Goal: Information Seeking & Learning: Check status

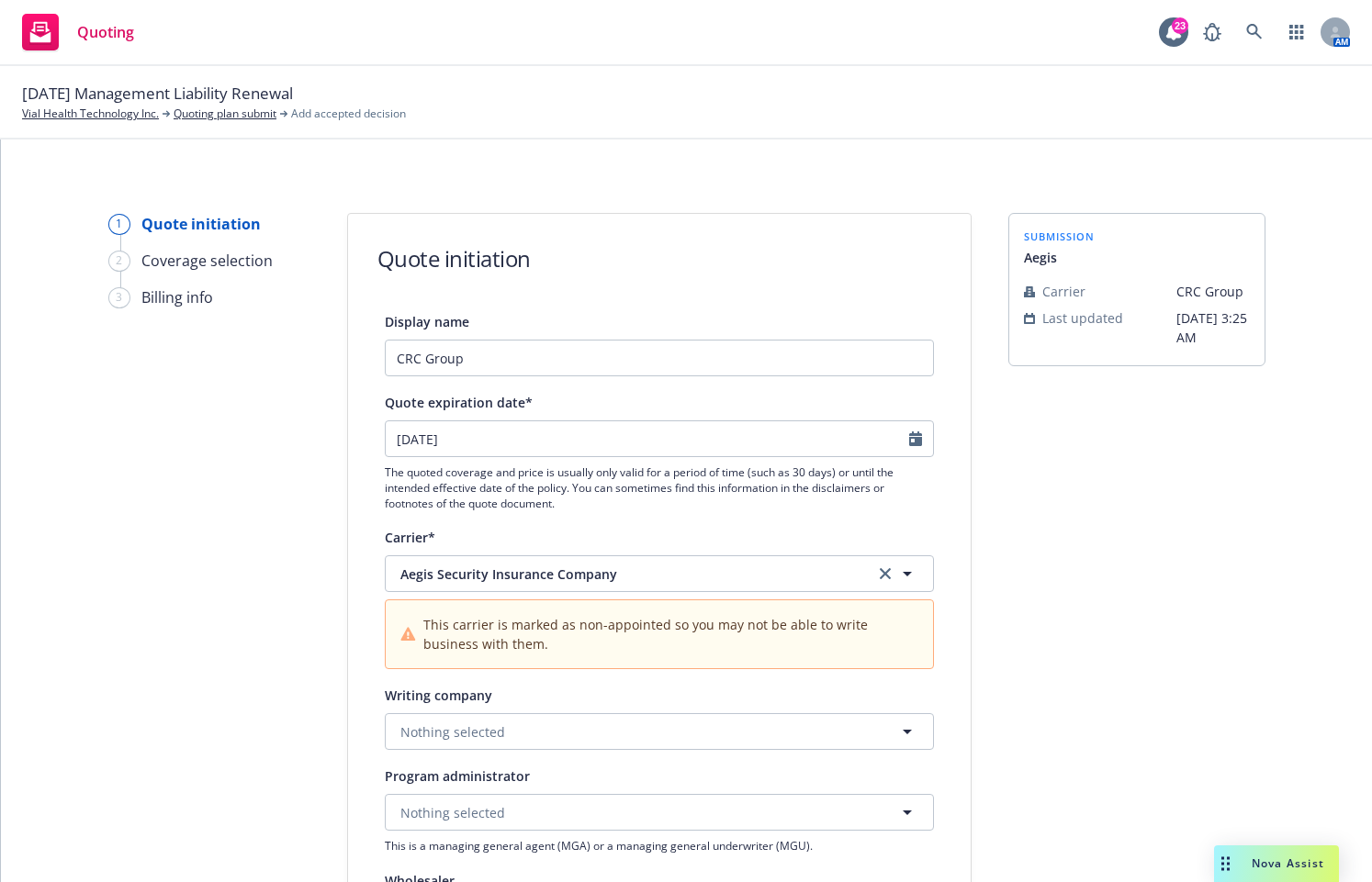
select select "12"
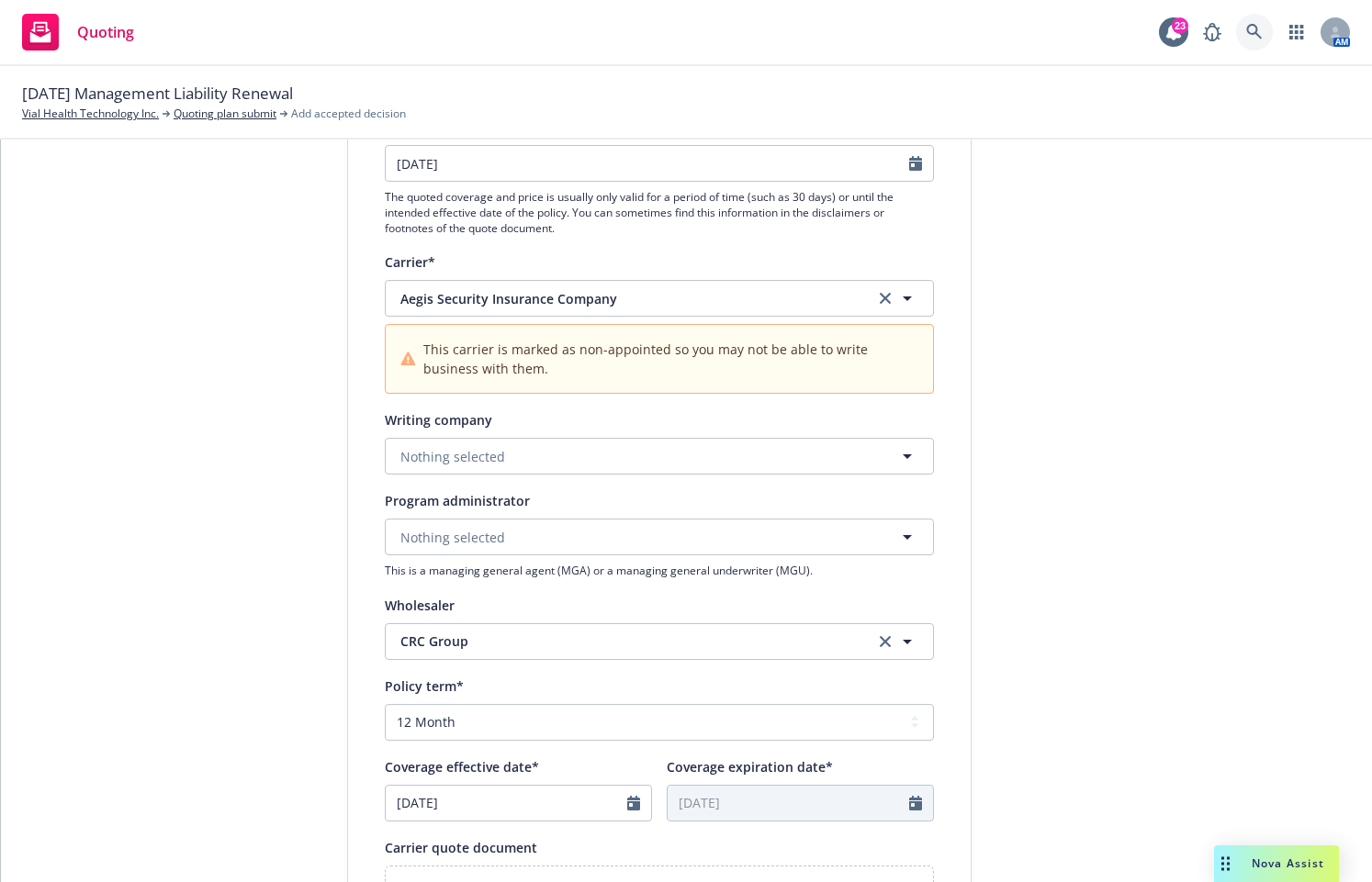
click at [1254, 28] on icon at bounding box center [1254, 32] width 17 height 17
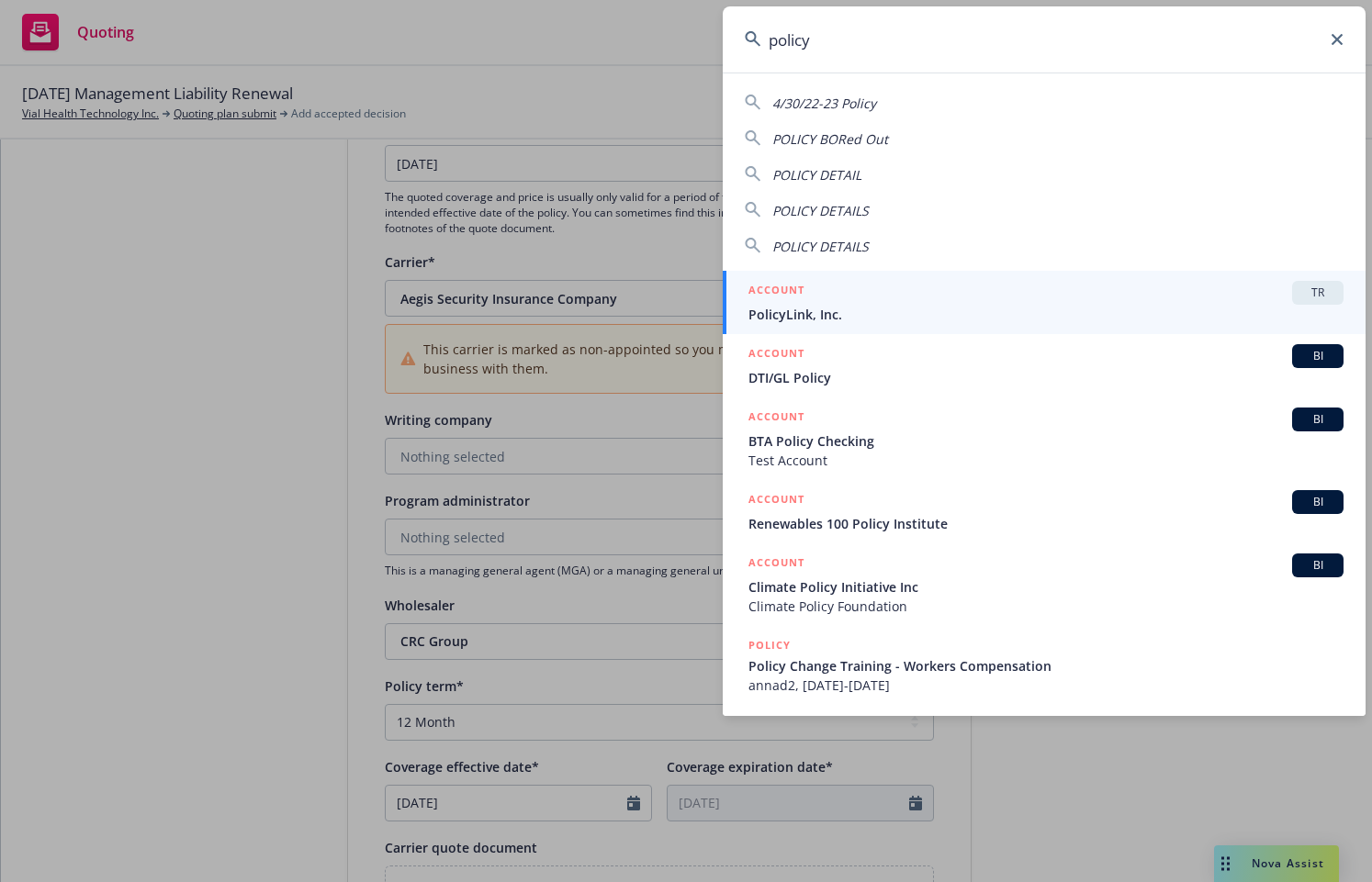
type input "policy"
click at [1339, 44] on icon at bounding box center [1336, 39] width 11 height 11
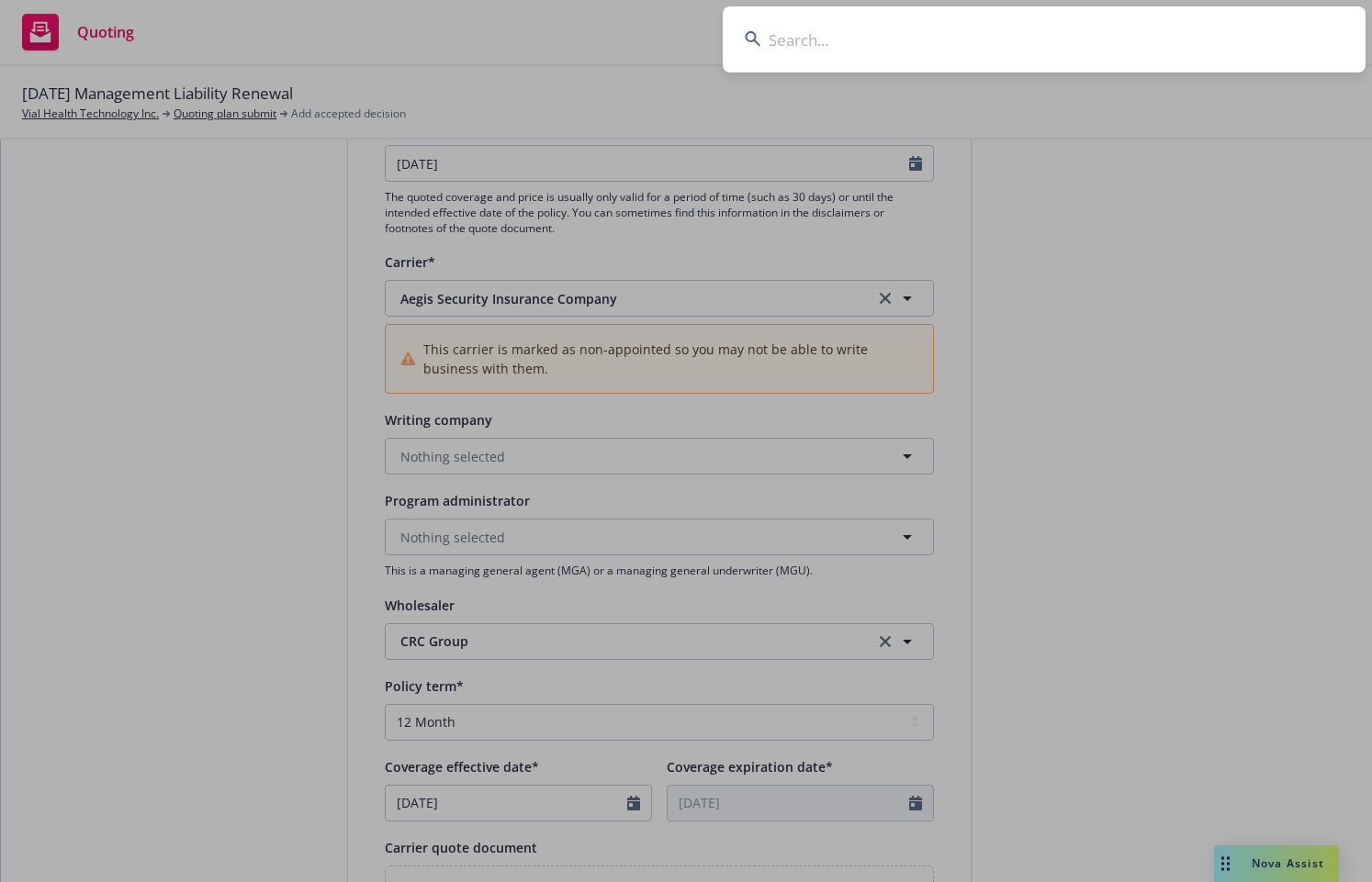
drag, startPoint x: 3, startPoint y: 690, endPoint x: 859, endPoint y: 189, distance: 991.8
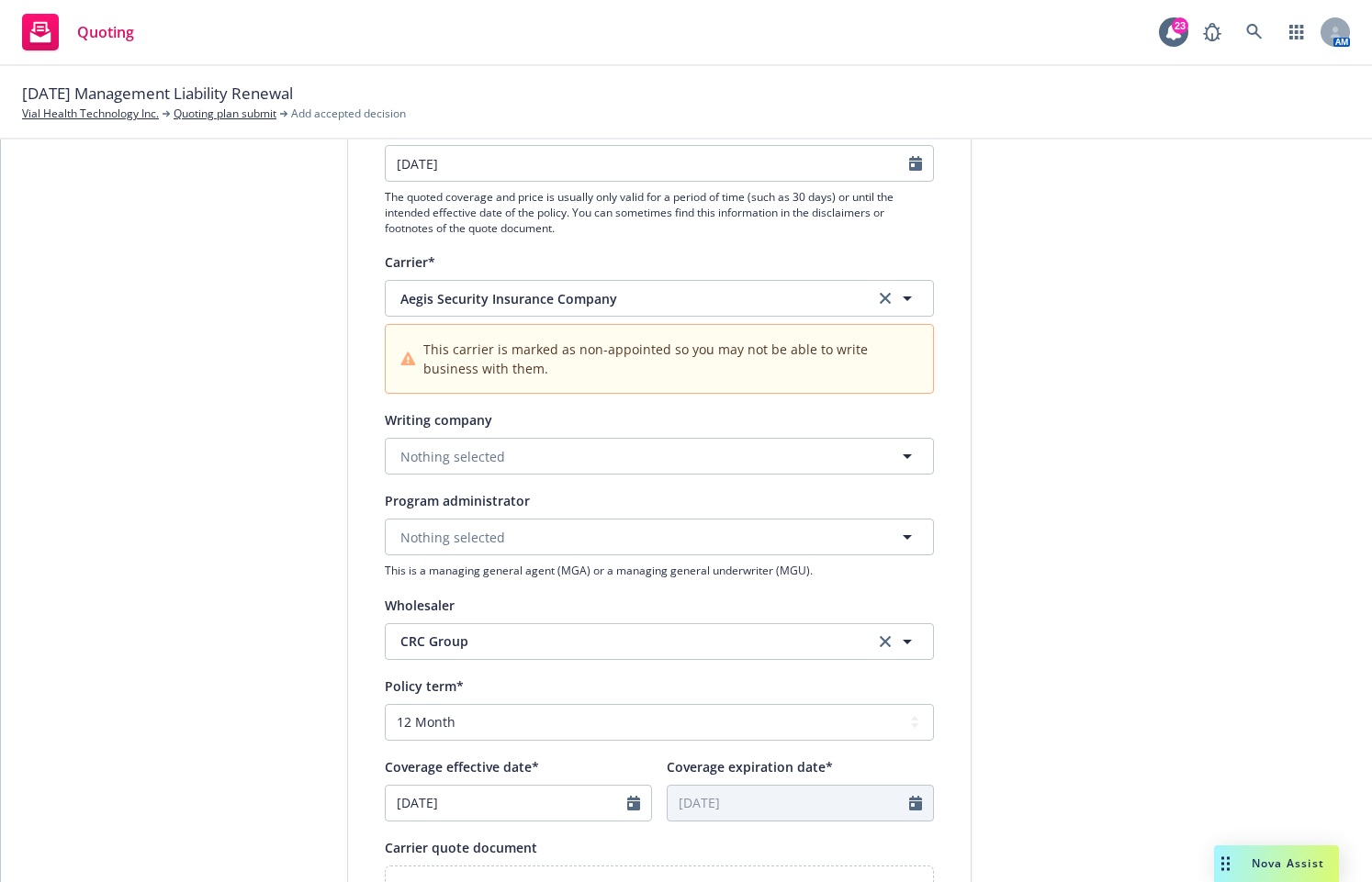
scroll to position [0, 0]
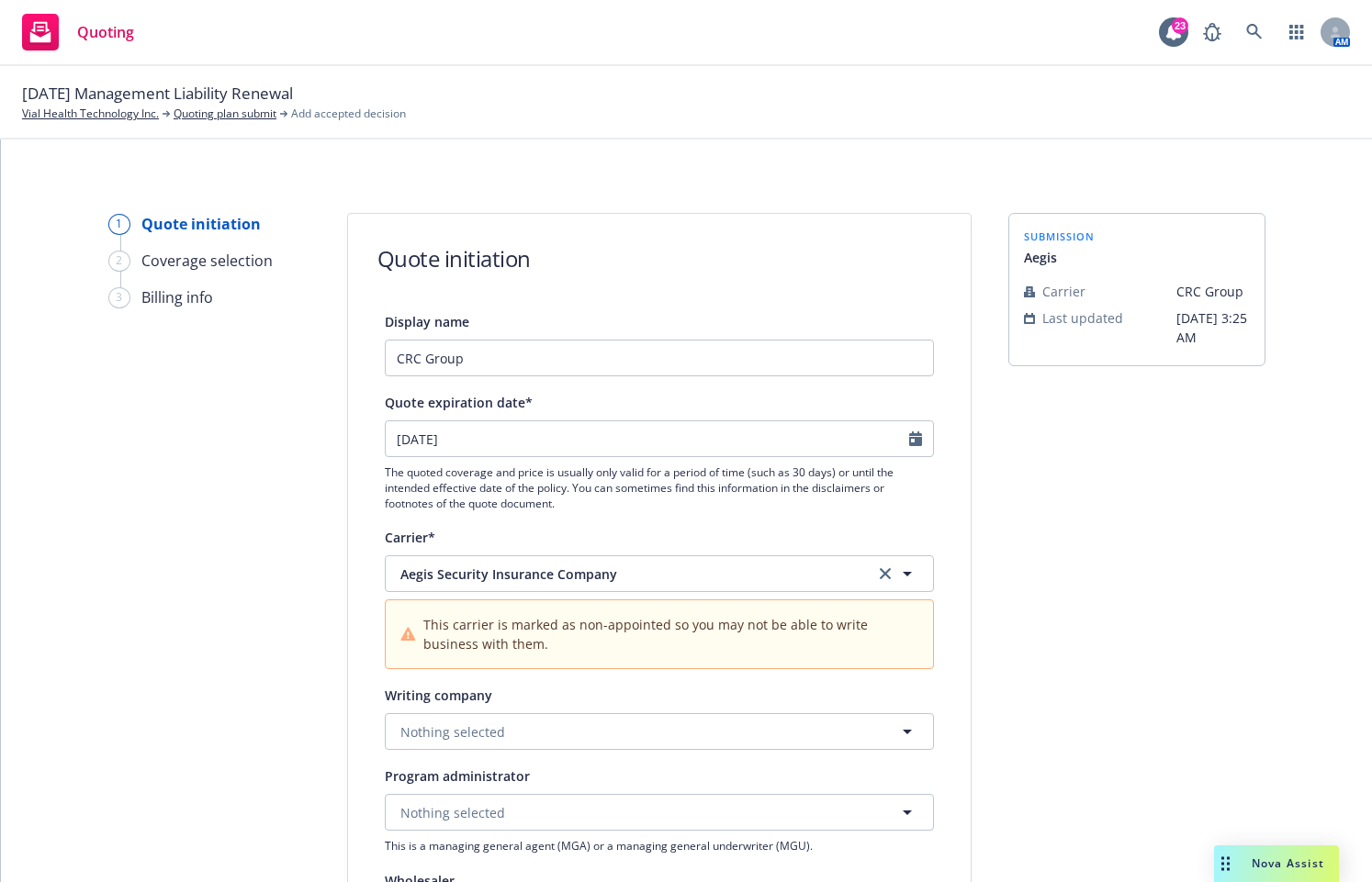
click at [224, 145] on div "1 Quote initiation 2 Coverage selection 3 Billing info Quote initiation Display…" at bounding box center [686, 510] width 1371 height 743
click at [100, 111] on link "Vial Health Technology Inc." at bounding box center [90, 113] width 137 height 17
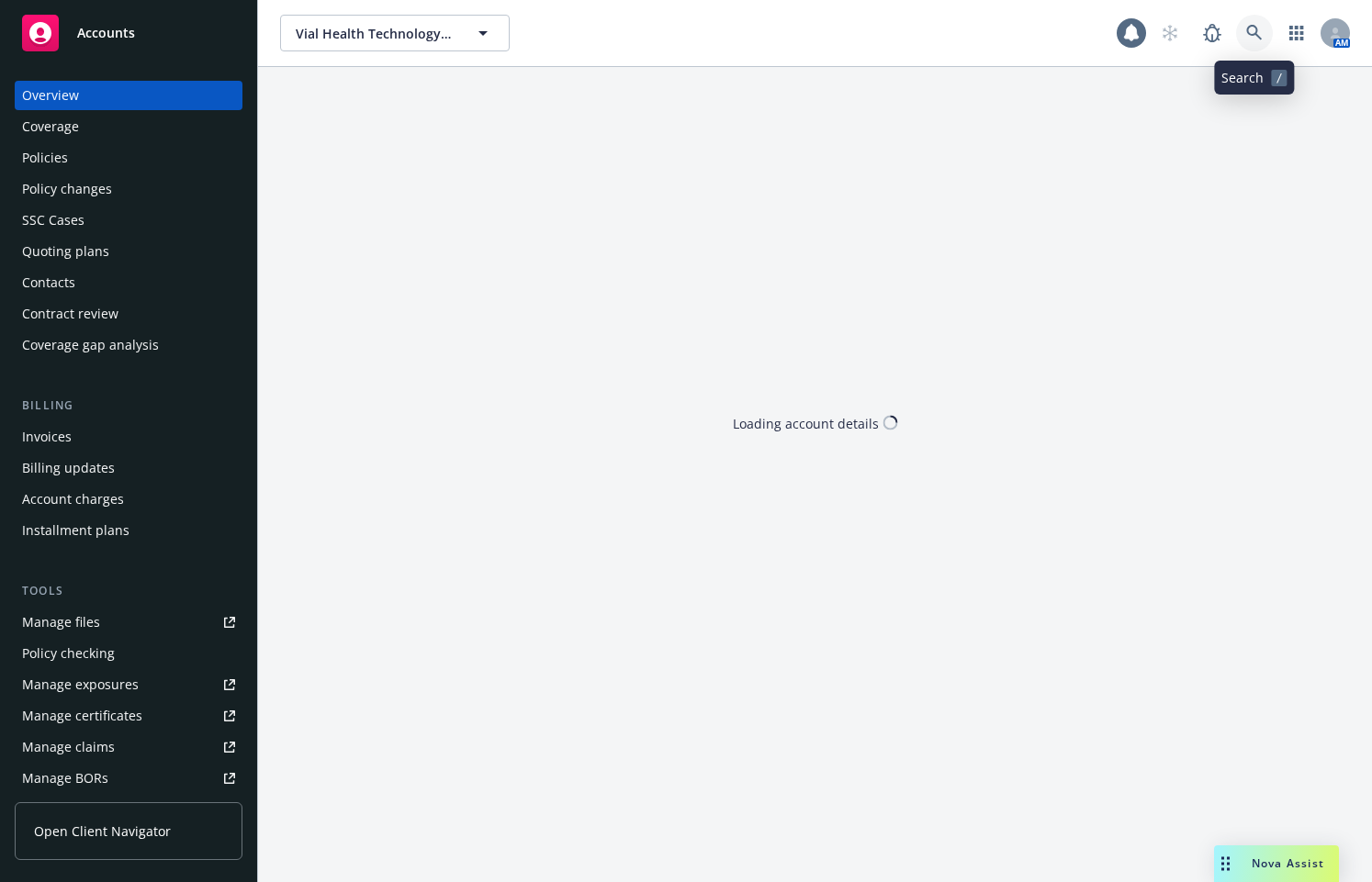
click at [1254, 30] on icon at bounding box center [1254, 33] width 17 height 17
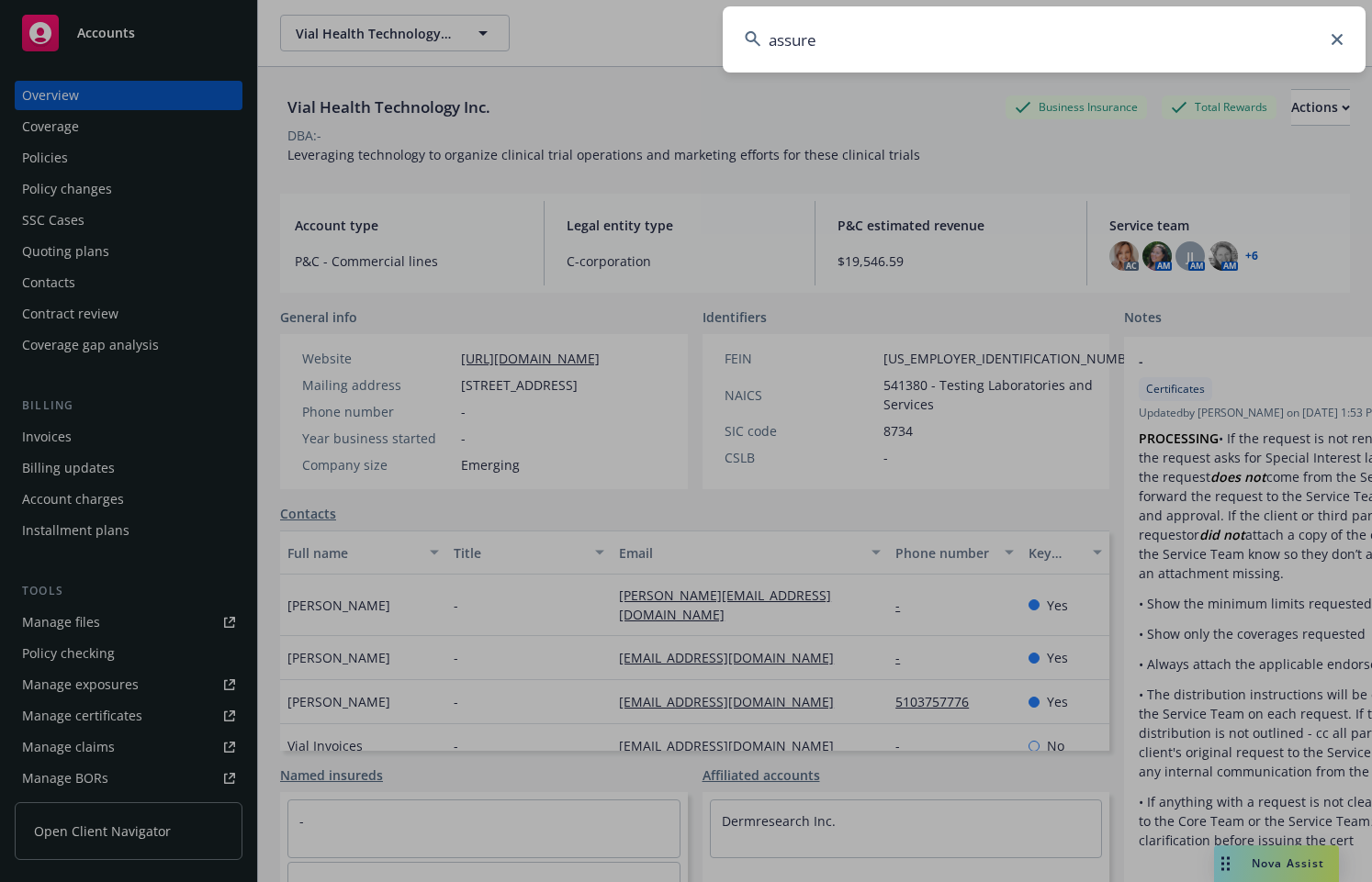
type input "assured"
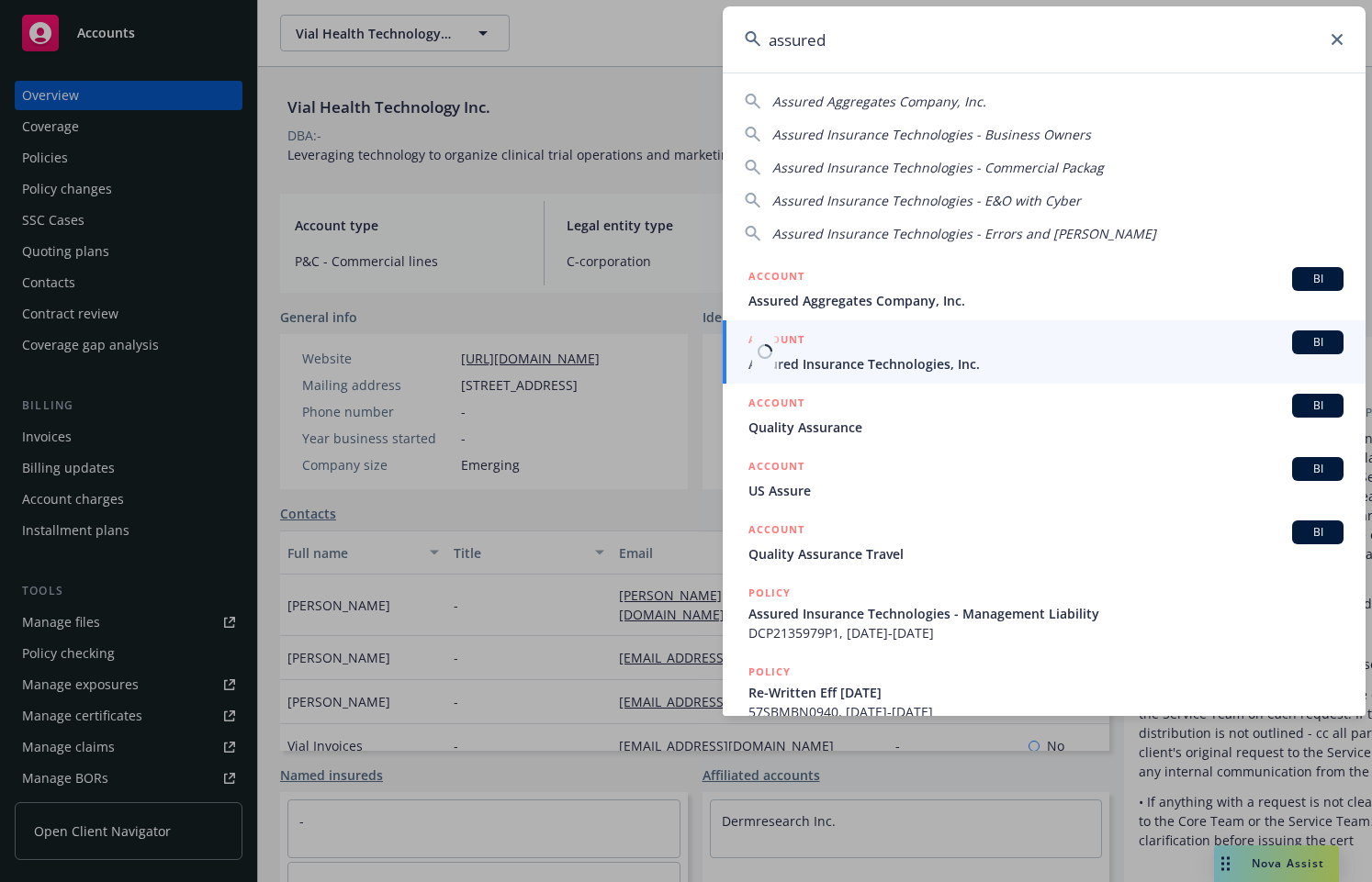
click at [842, 356] on span "Assured Insurance Technologies, Inc." at bounding box center [1046, 363] width 595 height 19
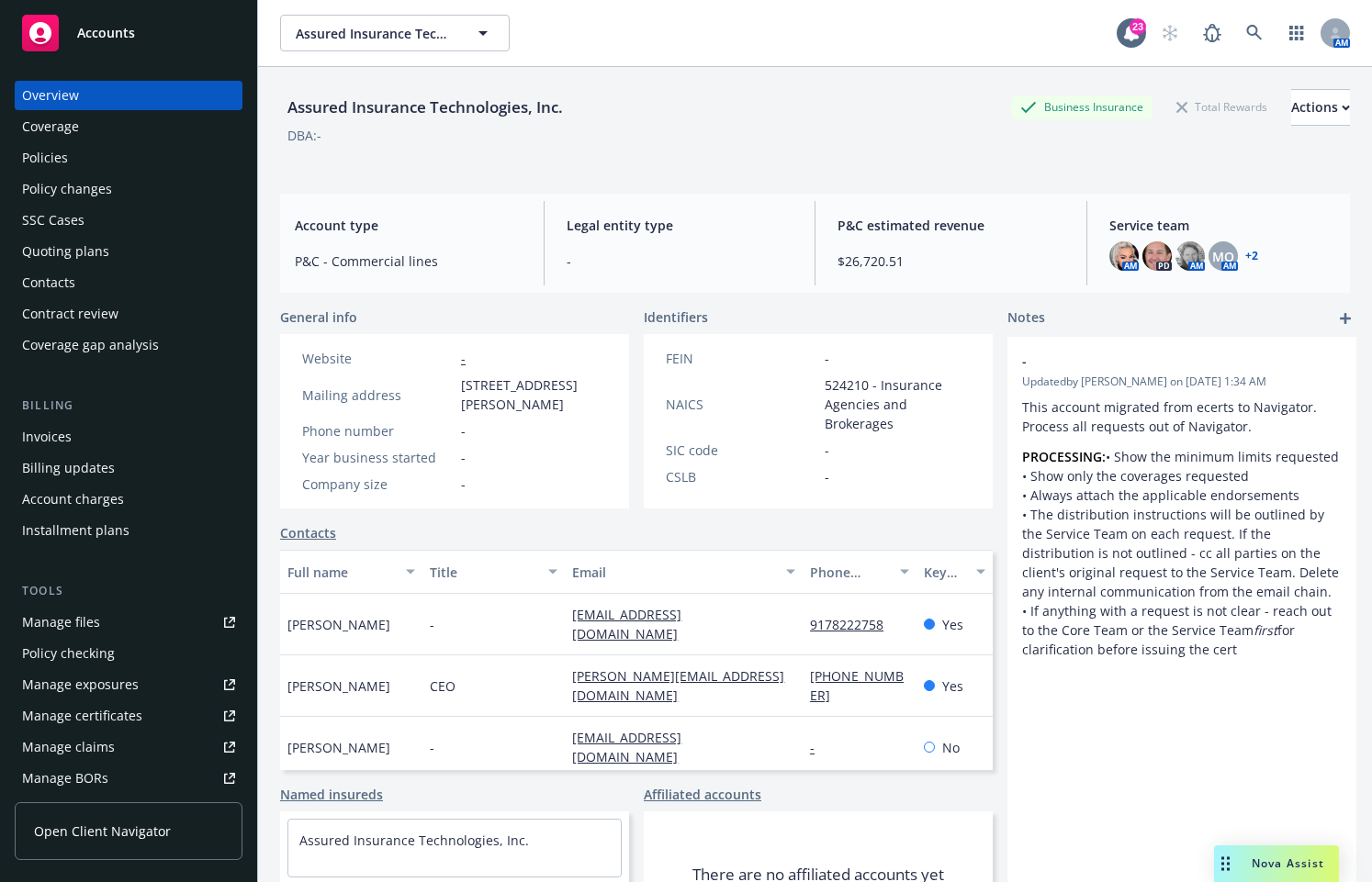
click at [1117, 746] on div "- Updated by [PERSON_NAME] on [DATE] 1:34 AM This account migrated from ecerts …" at bounding box center [1181, 649] width 349 height 625
click at [6, 873] on div "Overview Coverage Policies Policy changes SSC Cases Quoting plans Contacts Cont…" at bounding box center [128, 470] width 257 height 823
click at [191, 882] on div "Open Client Navigator" at bounding box center [128, 834] width 228 height 94
click at [1246, 27] on icon at bounding box center [1254, 33] width 17 height 17
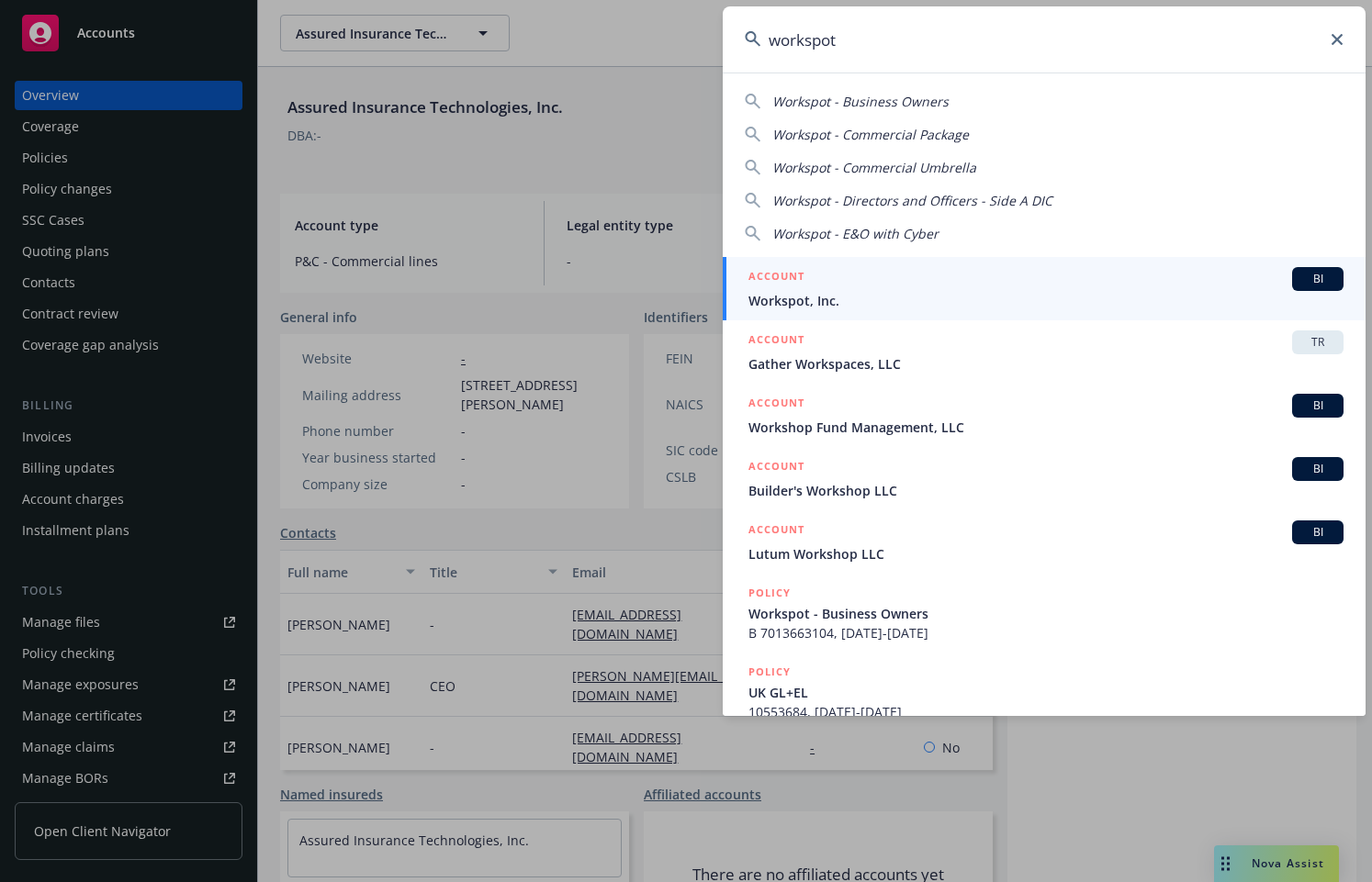
type input "workspot"
click at [1098, 298] on span "Workspot, Inc." at bounding box center [1046, 300] width 595 height 19
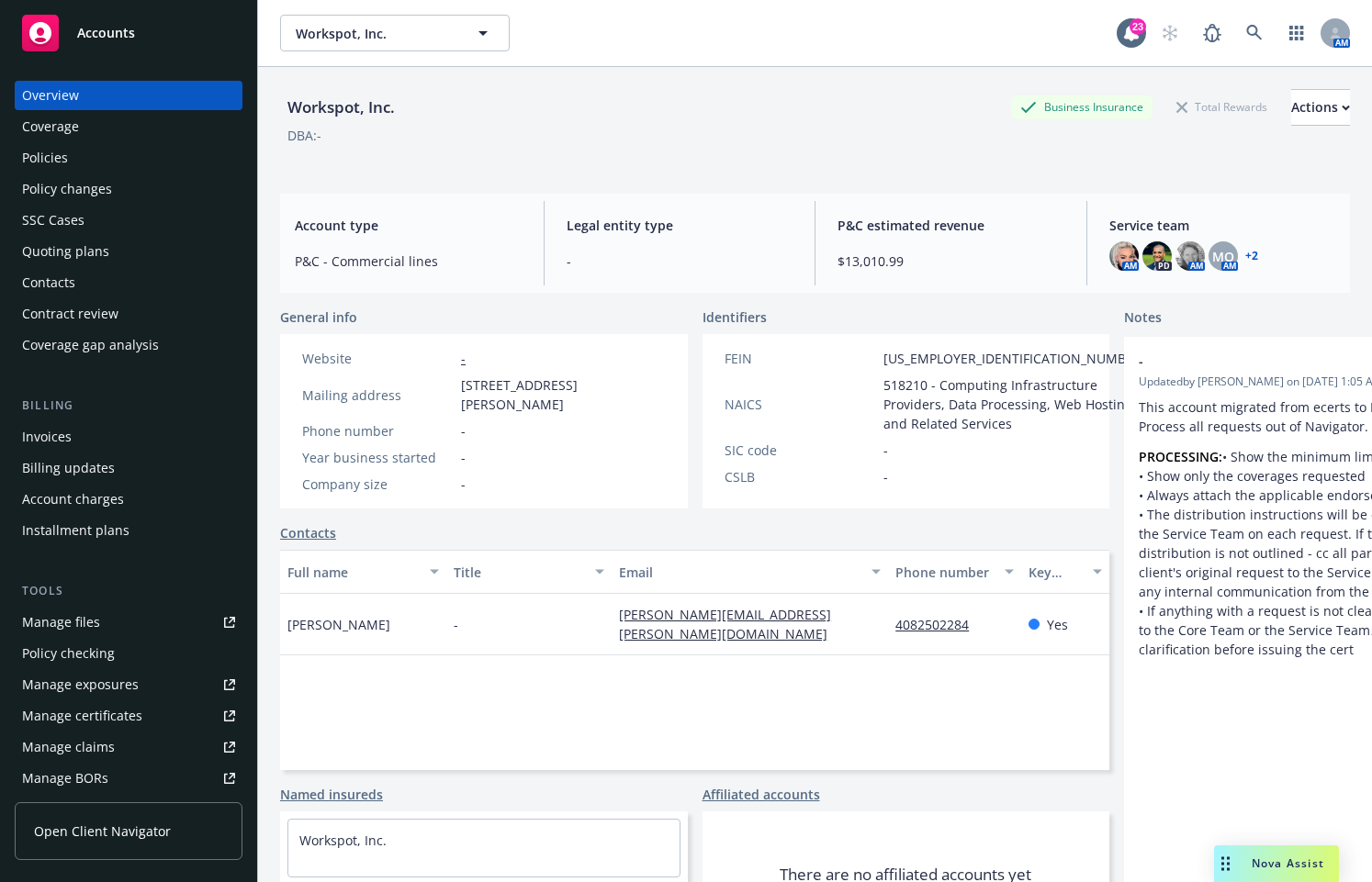
click at [38, 163] on div "Policies" at bounding box center [45, 158] width 46 height 30
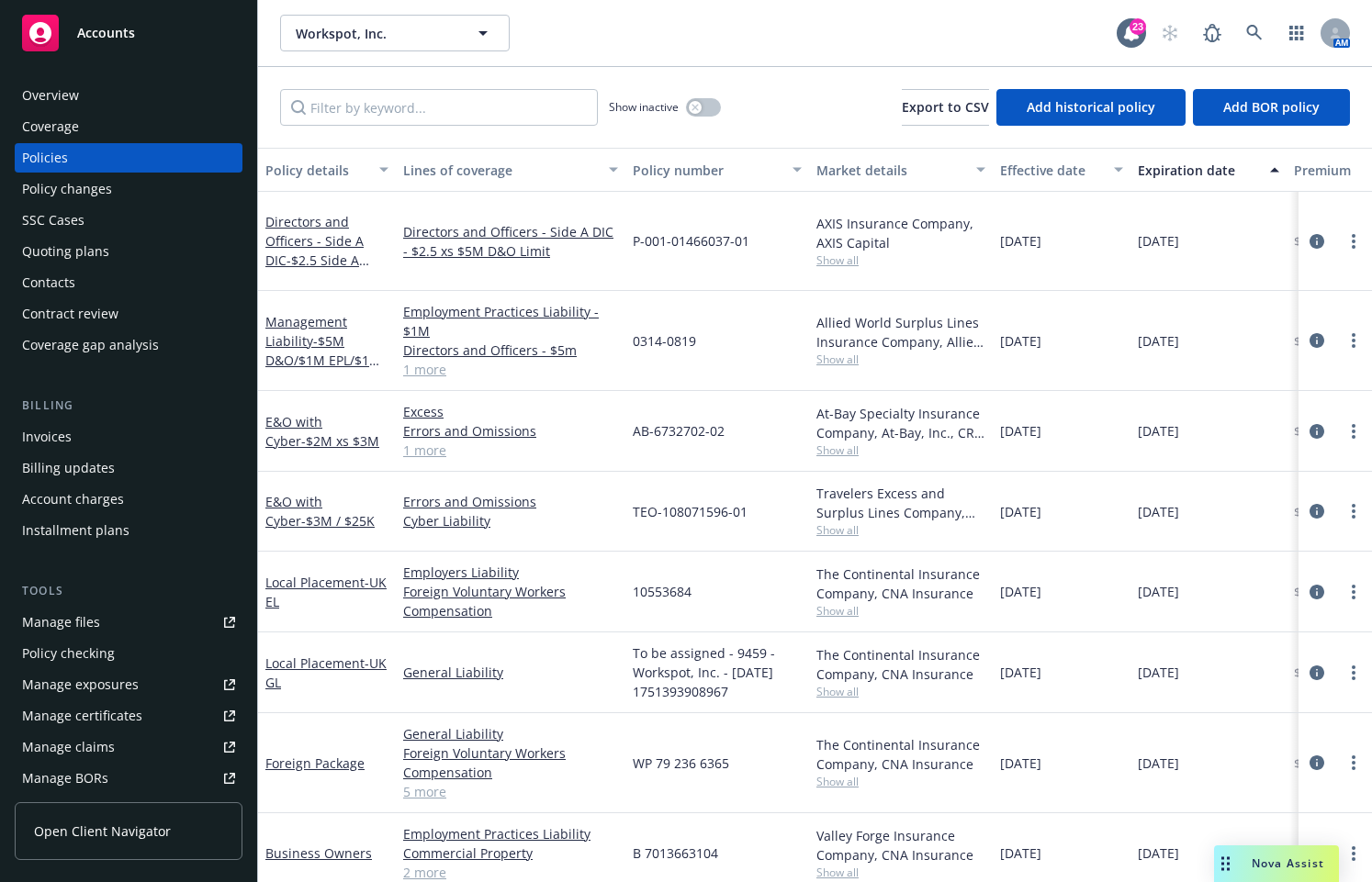
click at [273, 789] on div "Foreign Package" at bounding box center [326, 764] width 138 height 100
click at [267, 391] on div "E&O with Cyber - $2M xs $3M" at bounding box center [326, 431] width 138 height 81
click at [414, 360] on link "1 more" at bounding box center [510, 369] width 215 height 19
